Goal: Transaction & Acquisition: Purchase product/service

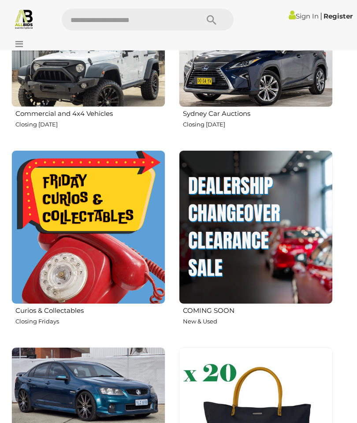
scroll to position [694, 0]
click at [86, 220] on img at bounding box center [88, 227] width 154 height 154
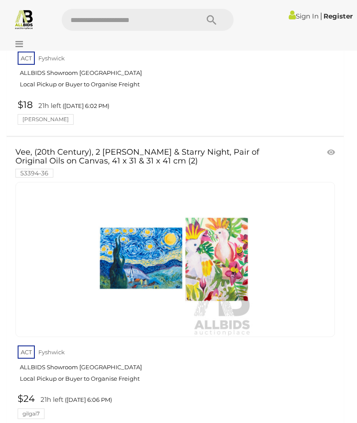
scroll to position [14347, 0]
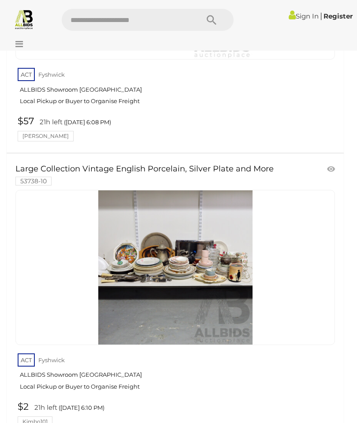
scroll to position [271, 0]
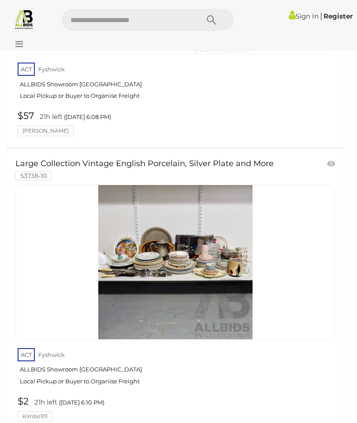
click at [184, 250] on link at bounding box center [175, 262] width 320 height 155
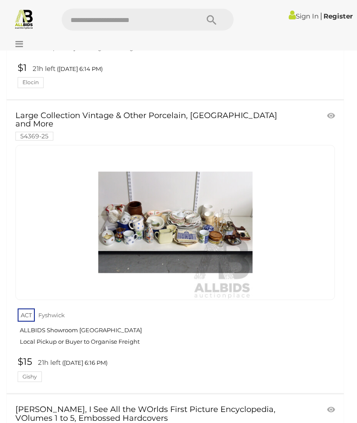
scroll to position [1193, 0]
click at [175, 215] on img at bounding box center [175, 222] width 154 height 154
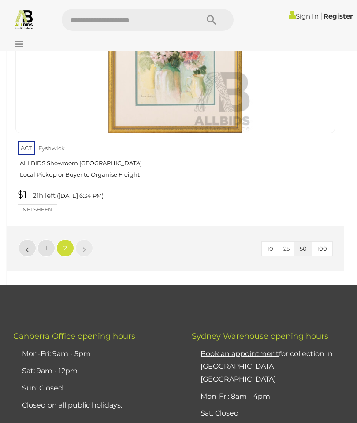
scroll to position [4010, 0]
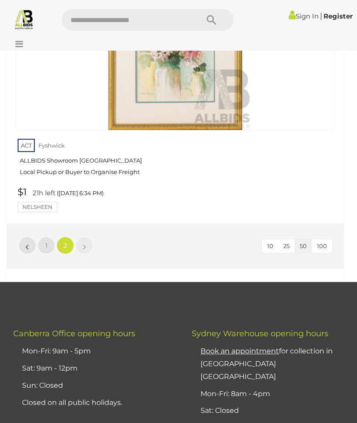
click at [49, 237] on link "1" at bounding box center [46, 246] width 18 height 18
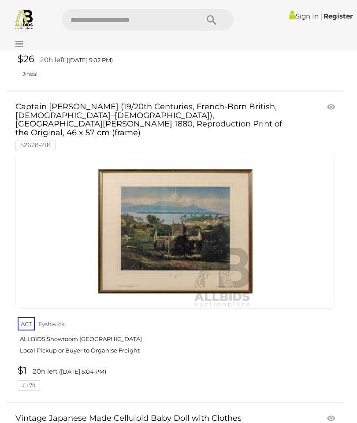
scroll to position [5570, 0]
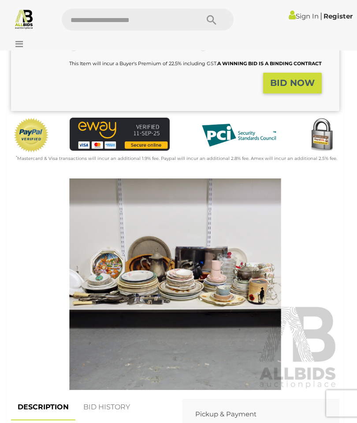
scroll to position [199, 0]
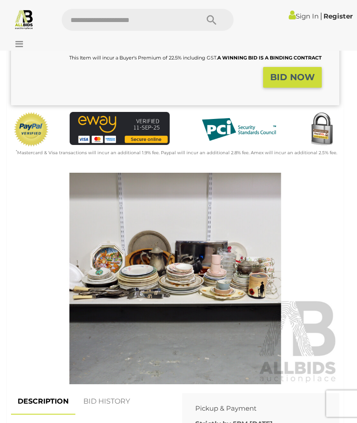
click at [213, 281] on img at bounding box center [175, 279] width 328 height 212
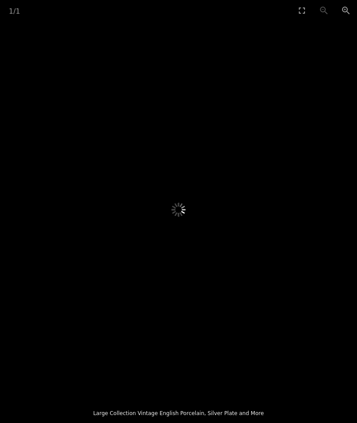
scroll to position [163, 0]
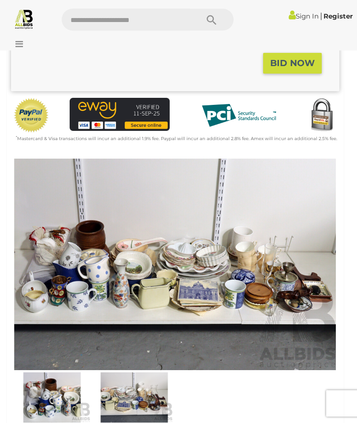
scroll to position [214, 0]
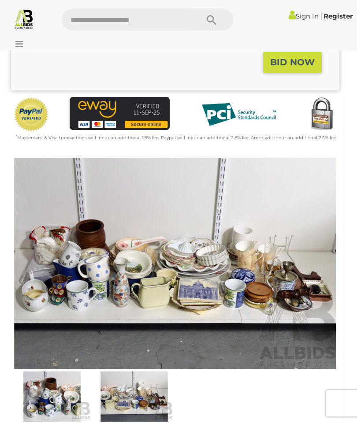
click at [128, 263] on img at bounding box center [175, 264] width 328 height 212
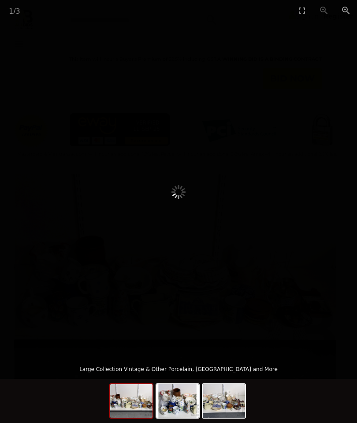
scroll to position [202, 0]
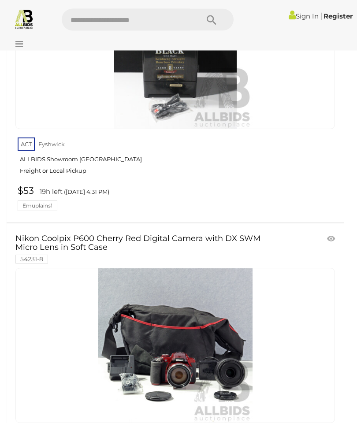
scroll to position [460, 0]
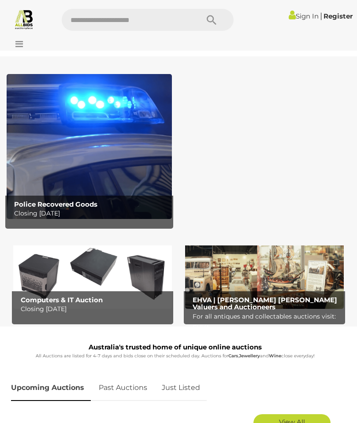
click at [94, 171] on img at bounding box center [89, 146] width 165 height 145
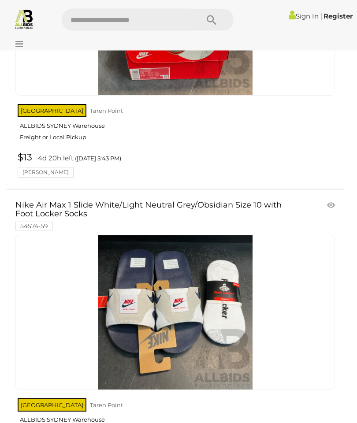
scroll to position [13137, 0]
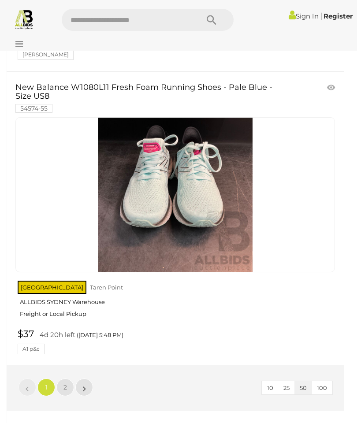
click at [67, 379] on link "2" at bounding box center [65, 388] width 18 height 18
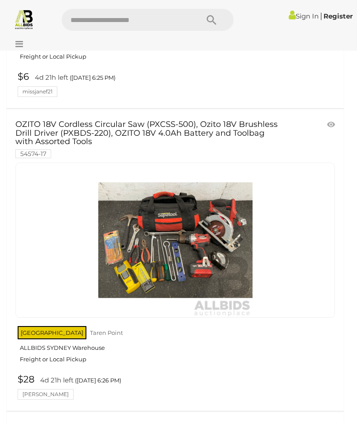
scroll to position [12867, 0]
